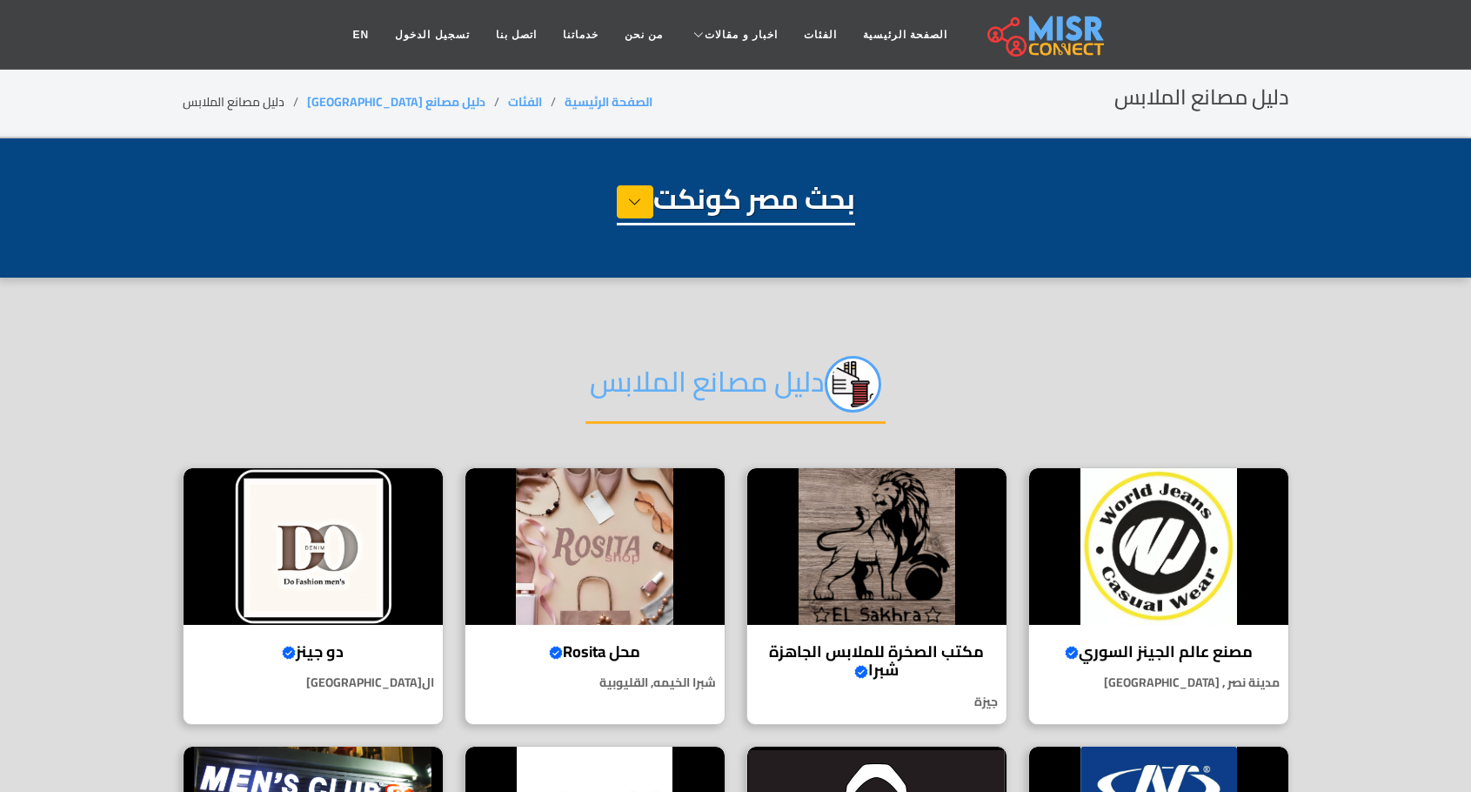
select select "**********"
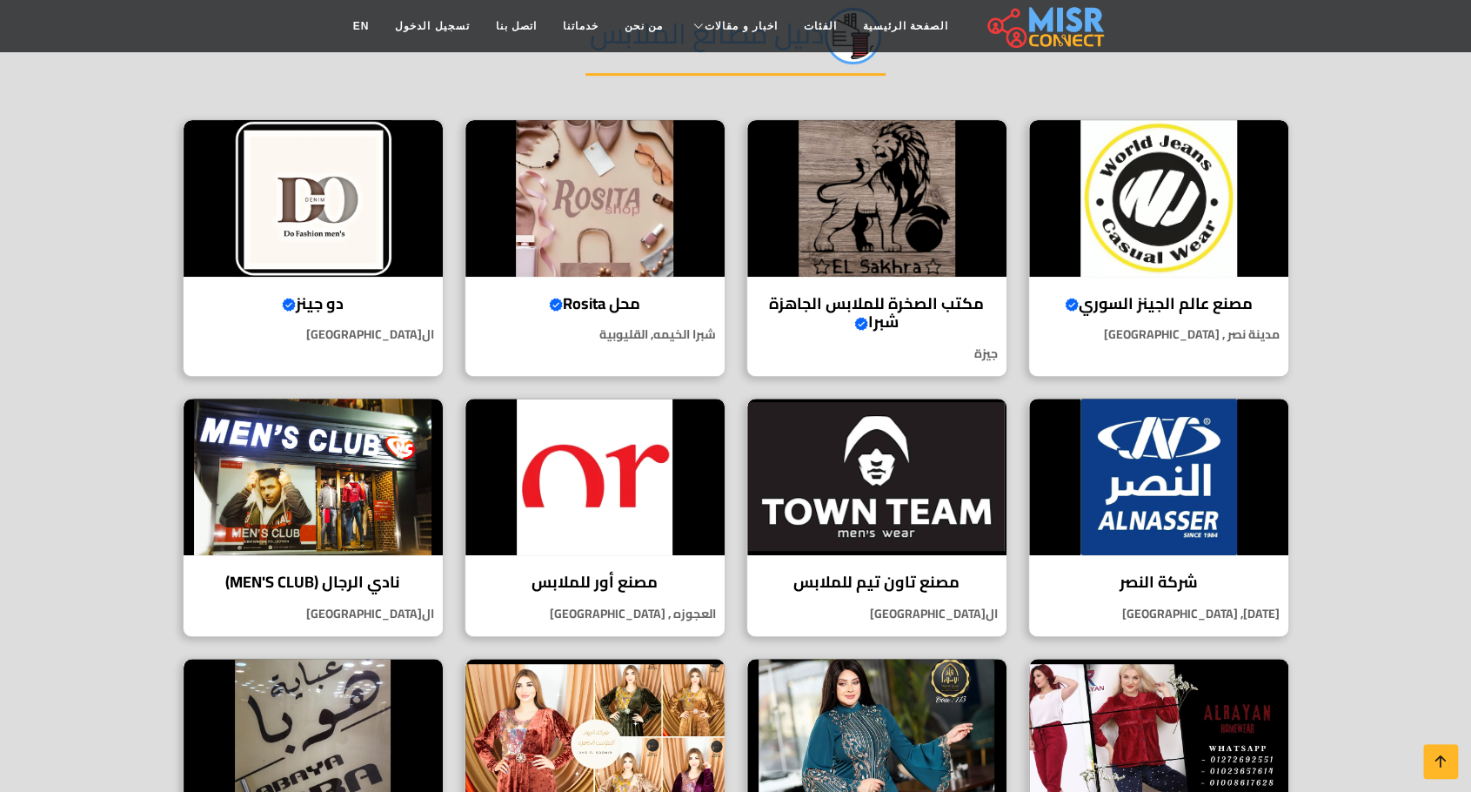
scroll to position [261, 0]
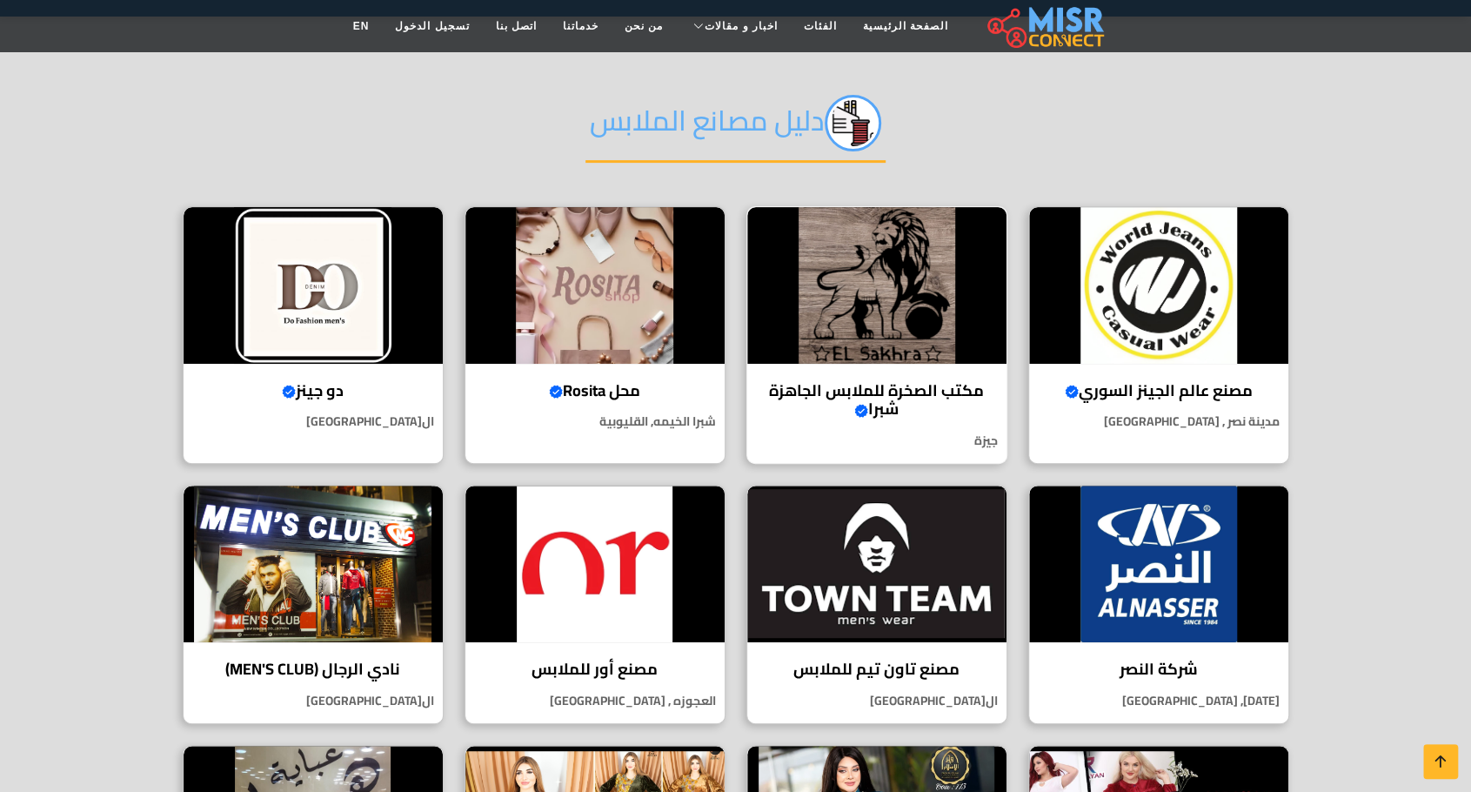
drag, startPoint x: 858, startPoint y: 314, endPoint x: 841, endPoint y: 303, distance: 20.0
click at [858, 314] on img at bounding box center [876, 285] width 259 height 157
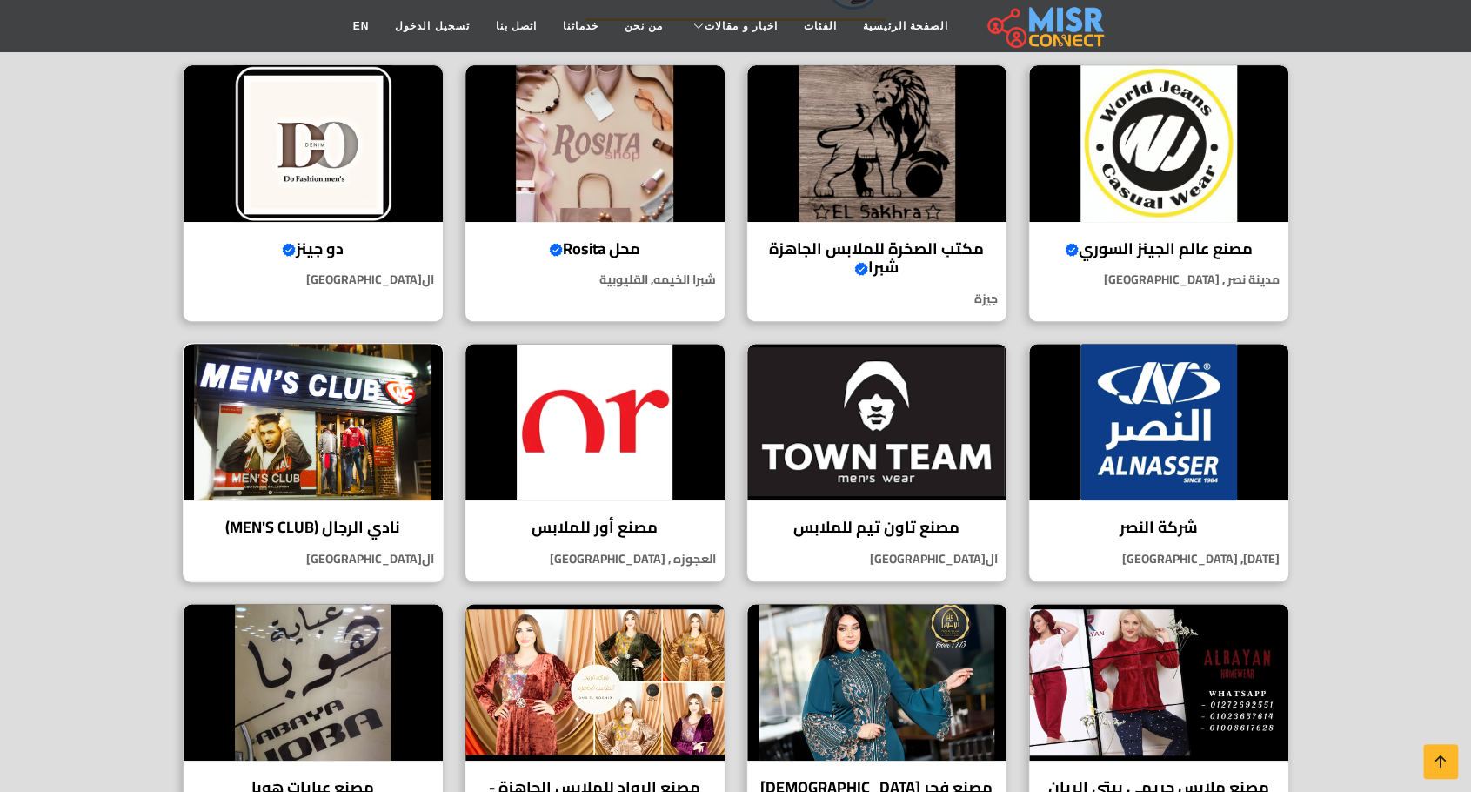
scroll to position [522, 0]
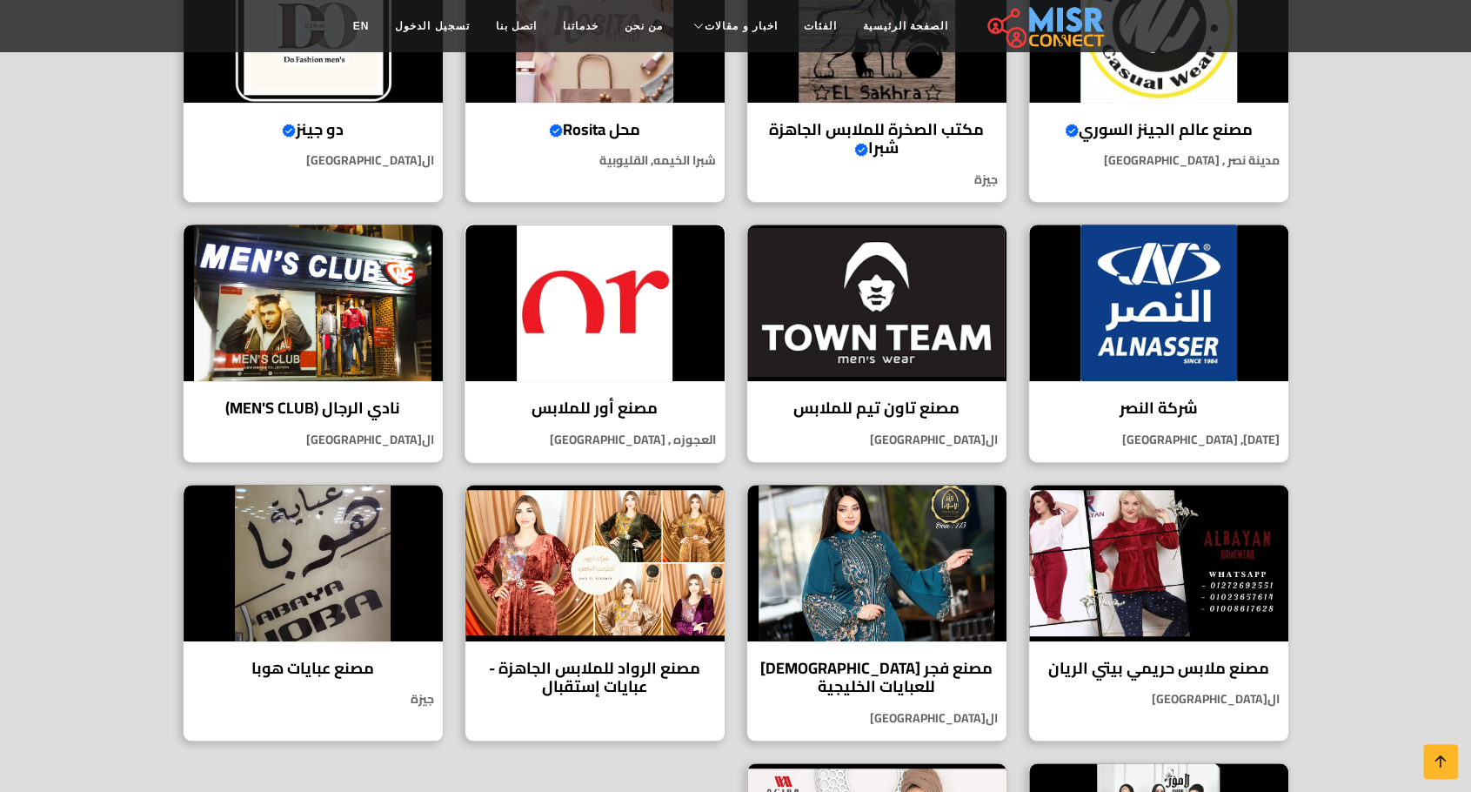
click at [590, 331] on img at bounding box center [594, 302] width 259 height 157
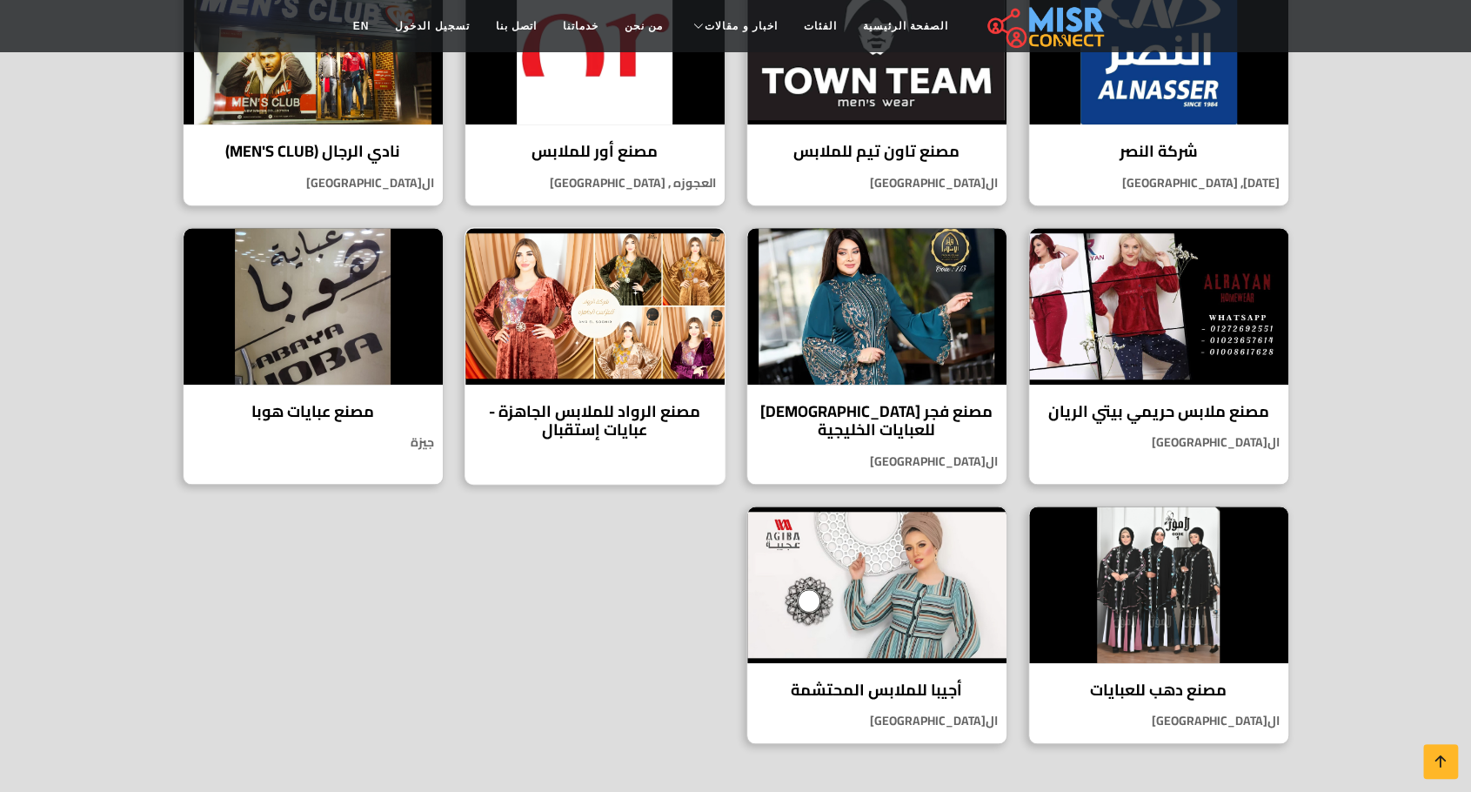
scroll to position [783, 0]
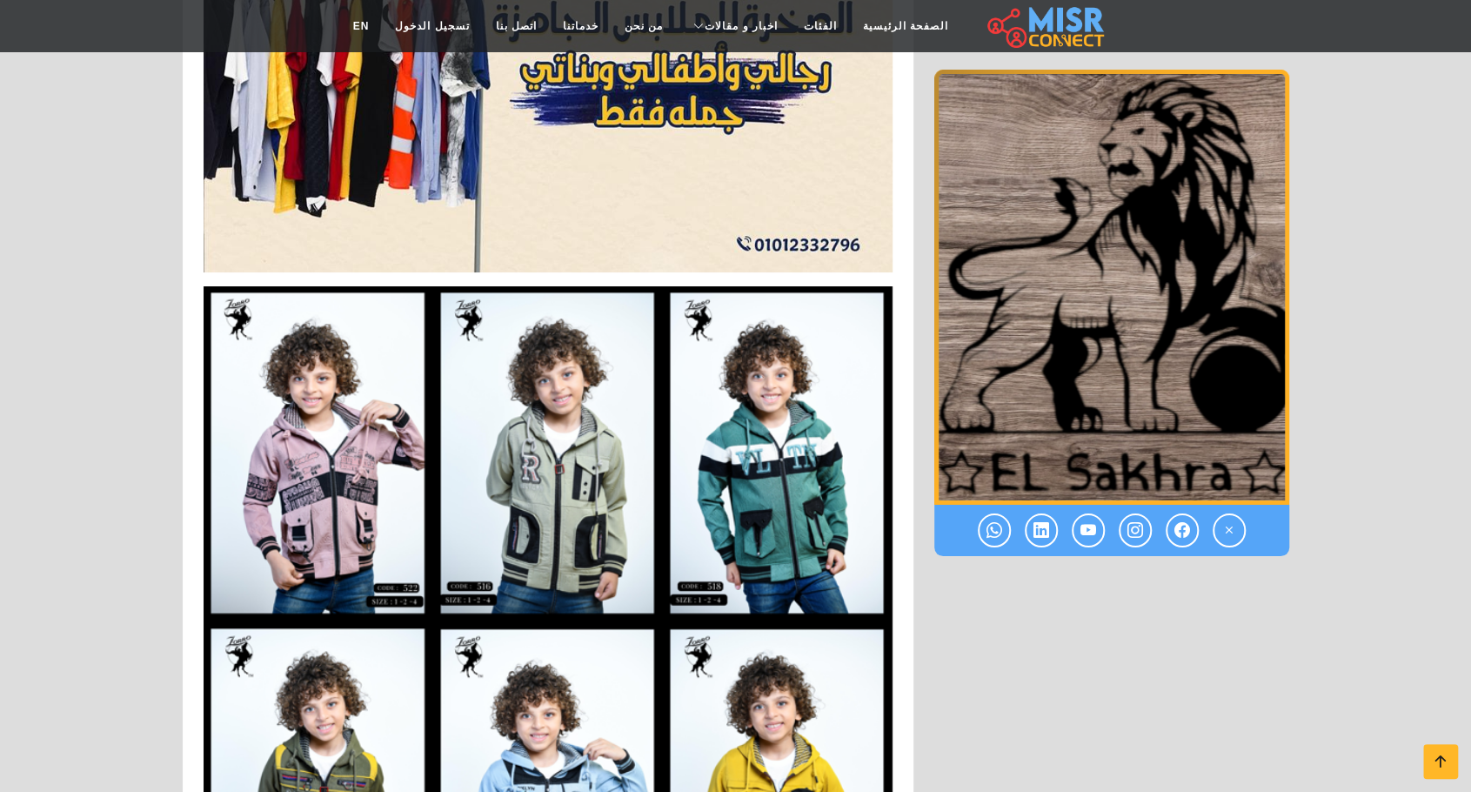
scroll to position [4033, 0]
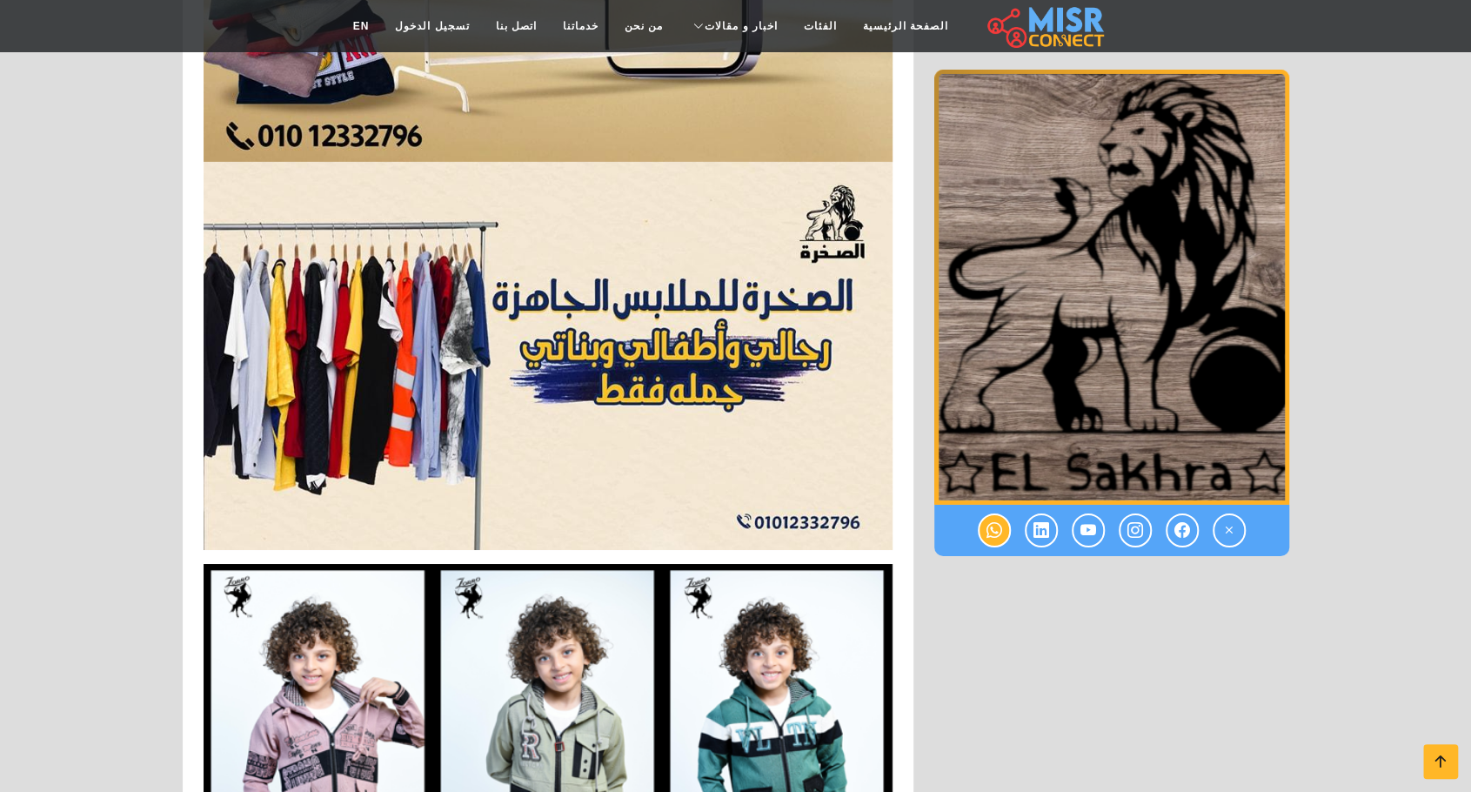
click at [981, 523] on link at bounding box center [994, 530] width 33 height 34
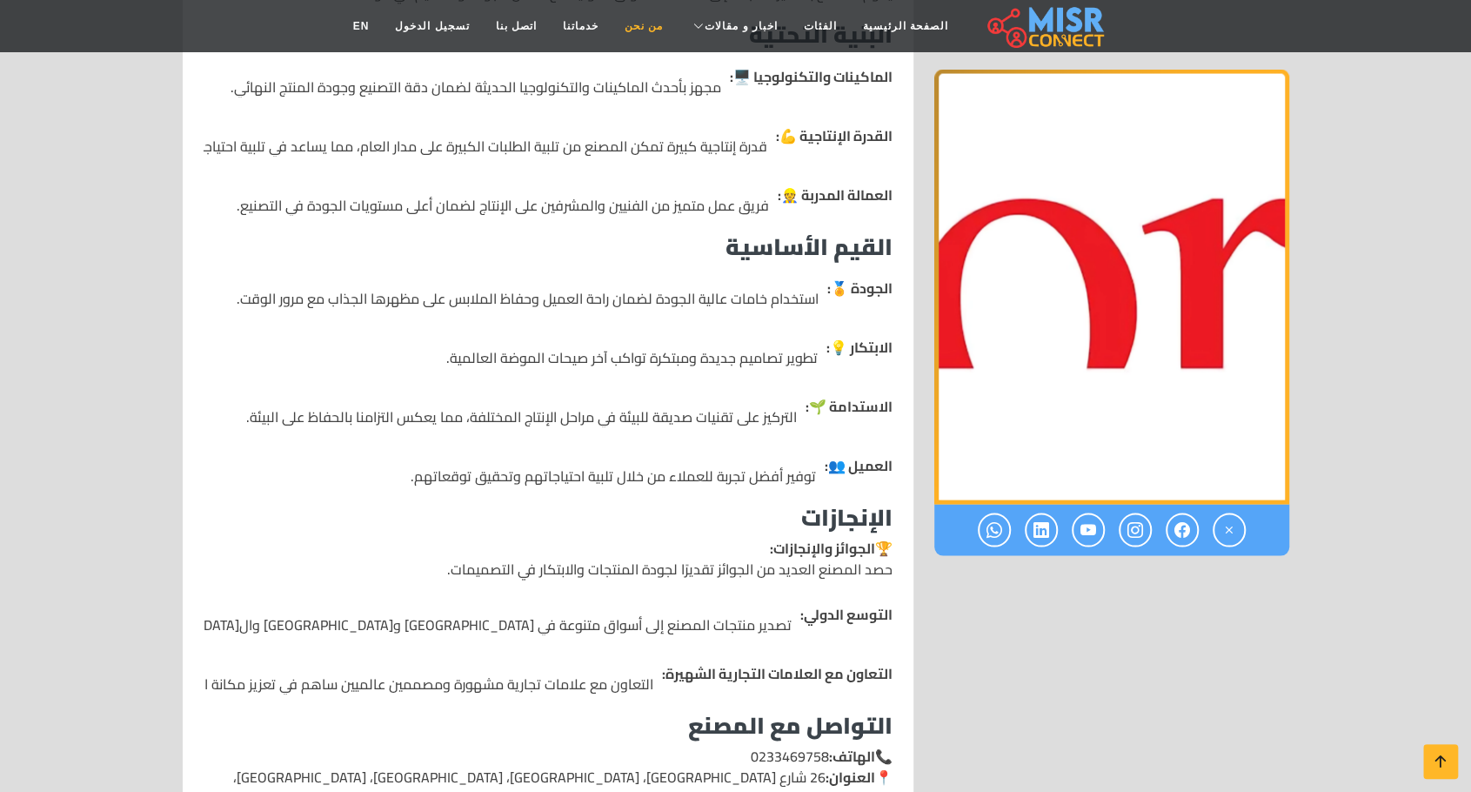
scroll to position [2088, 0]
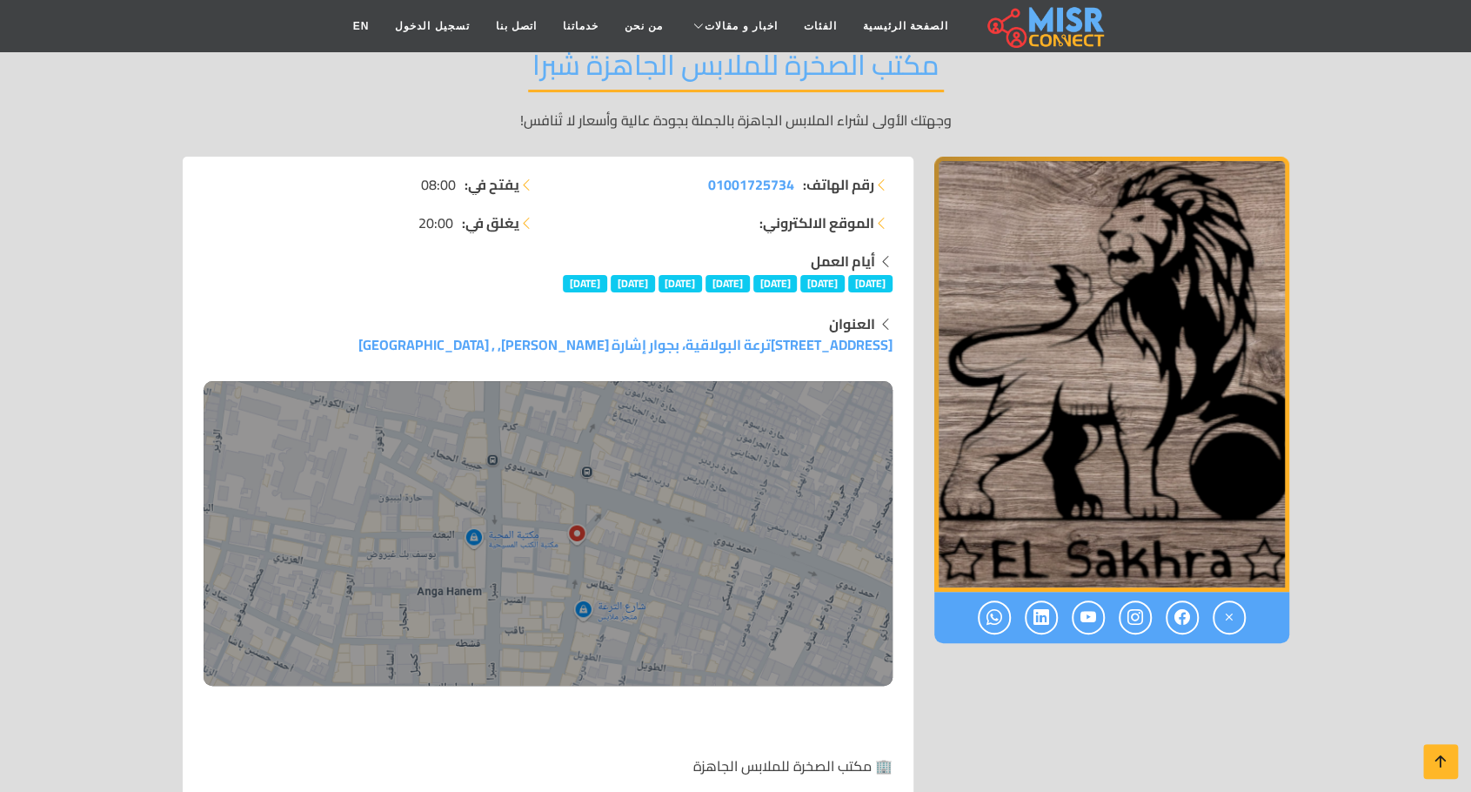
scroll to position [348, 0]
